Goal: Find specific page/section: Find specific page/section

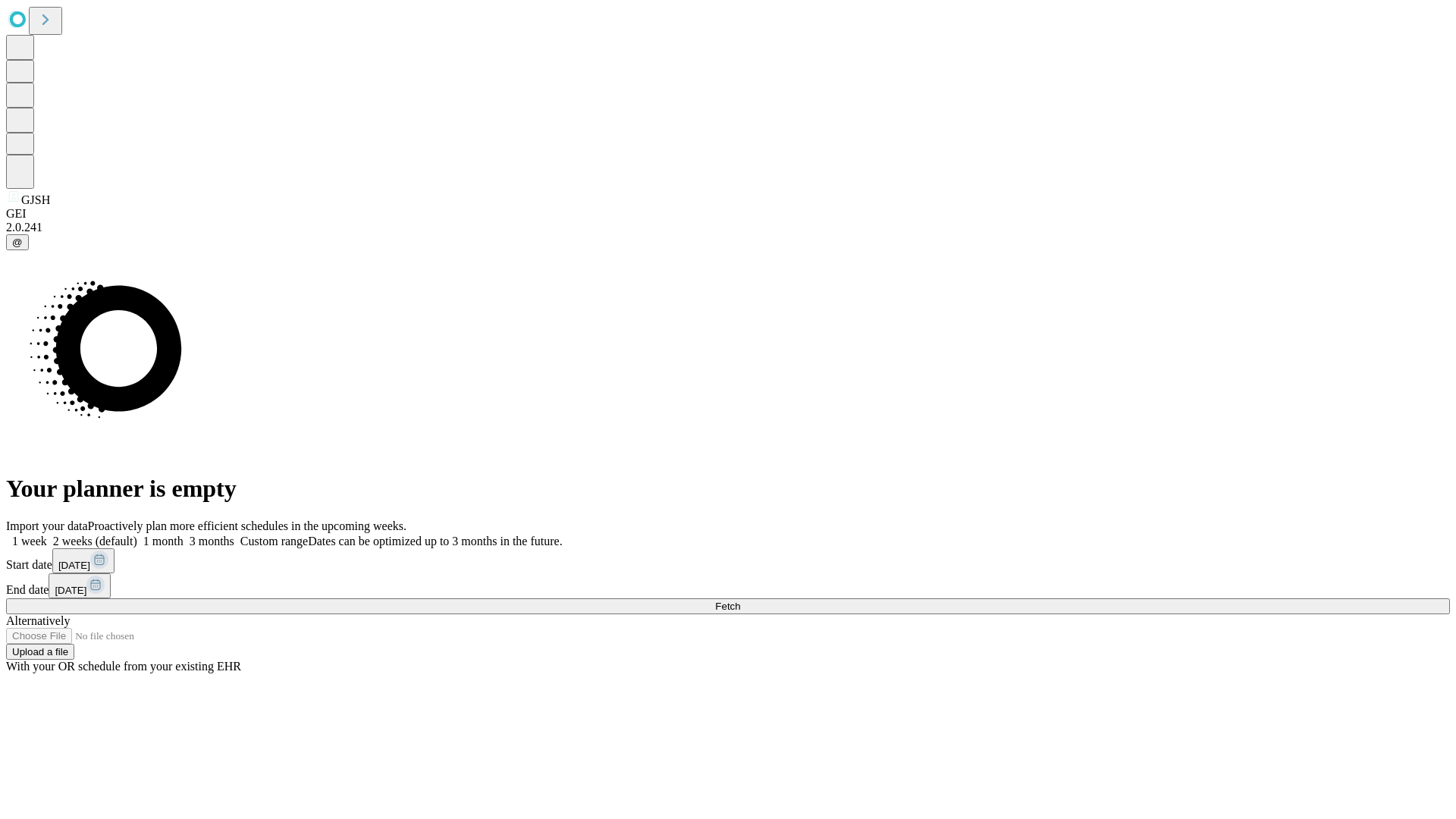
click at [740, 601] on span "Fetch" at bounding box center [728, 606] width 25 height 12
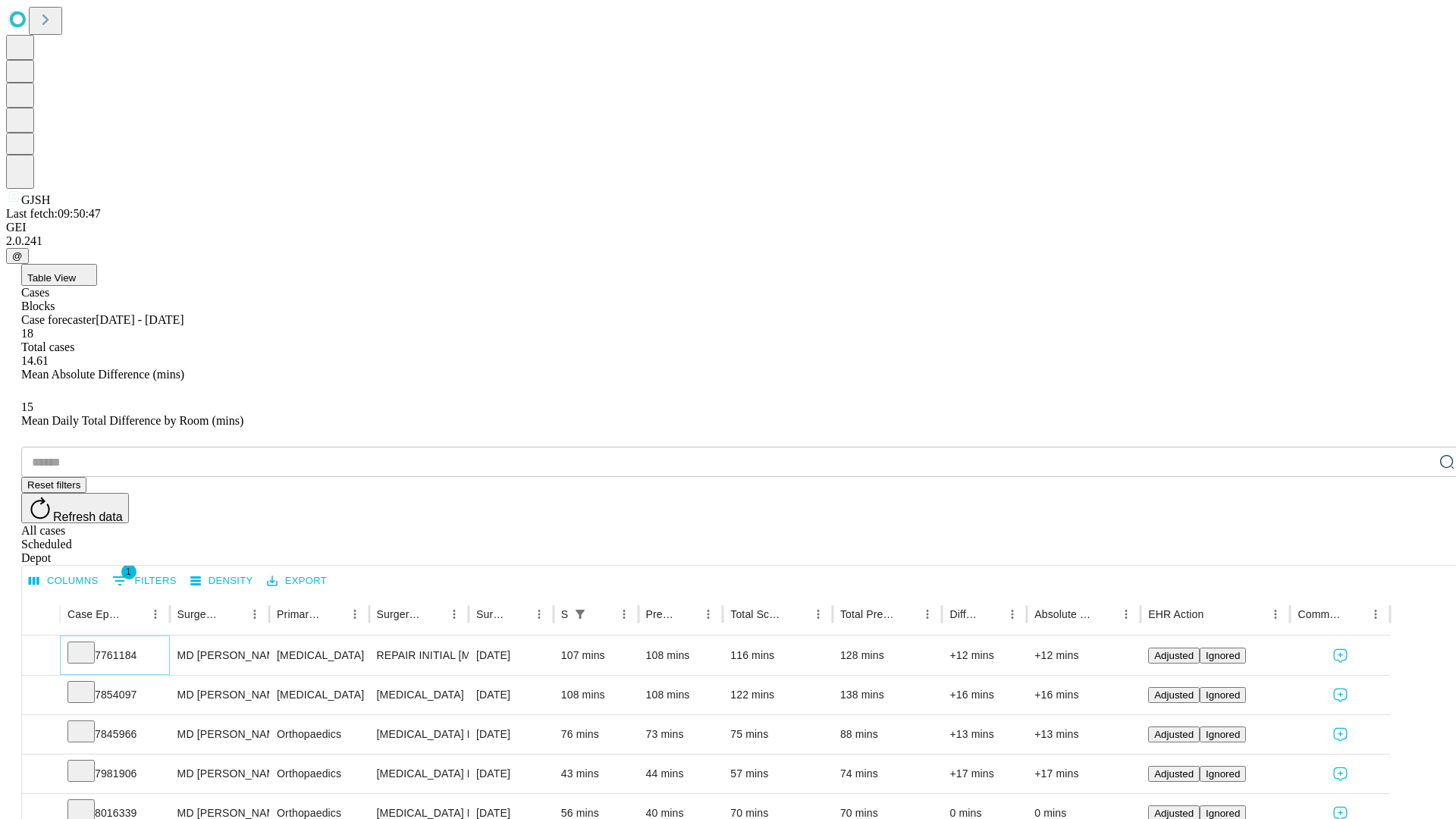
click at [88, 644] on icon at bounding box center [82, 651] width 15 height 15
